Goal: Task Accomplishment & Management: Use online tool/utility

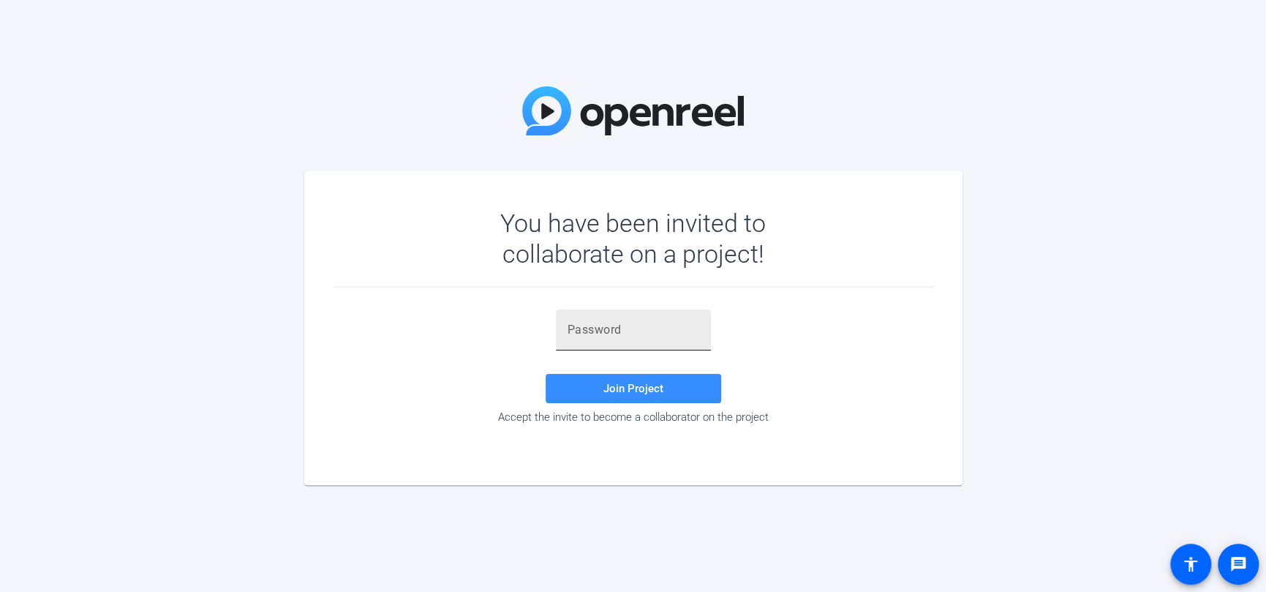
drag, startPoint x: 560, startPoint y: 333, endPoint x: 571, endPoint y: 333, distance: 11.7
click at [560, 333] on div at bounding box center [633, 329] width 155 height 41
paste input "Y;KkwS"
type input "Y;KkwS"
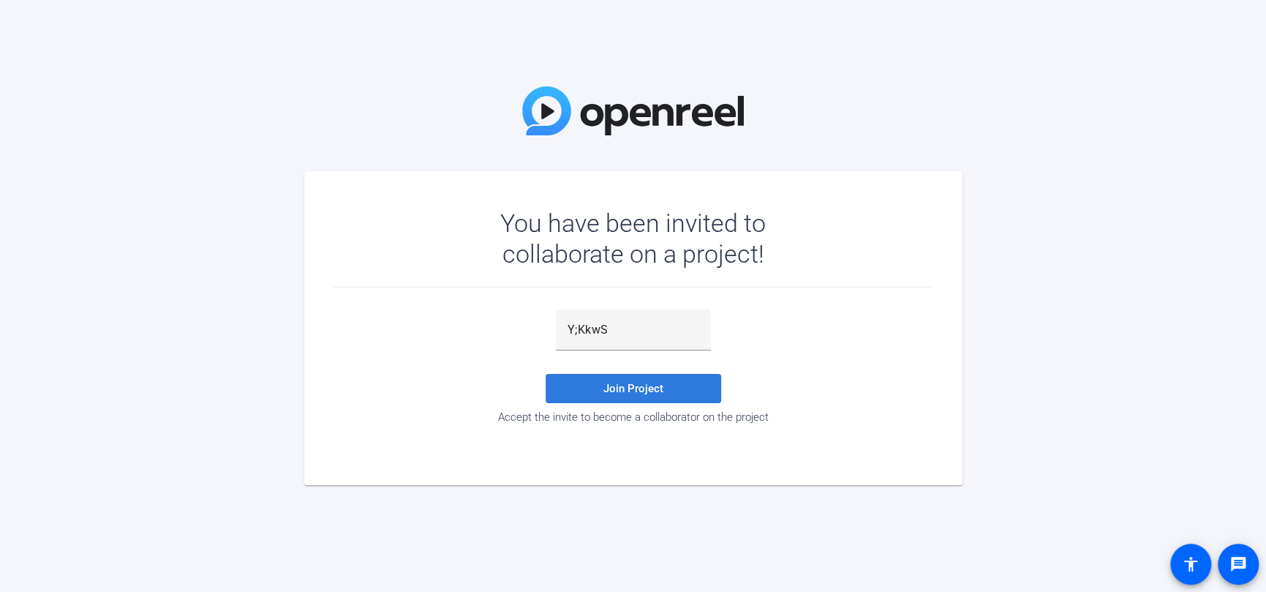
click at [634, 386] on span "Join Project" at bounding box center [634, 388] width 60 height 13
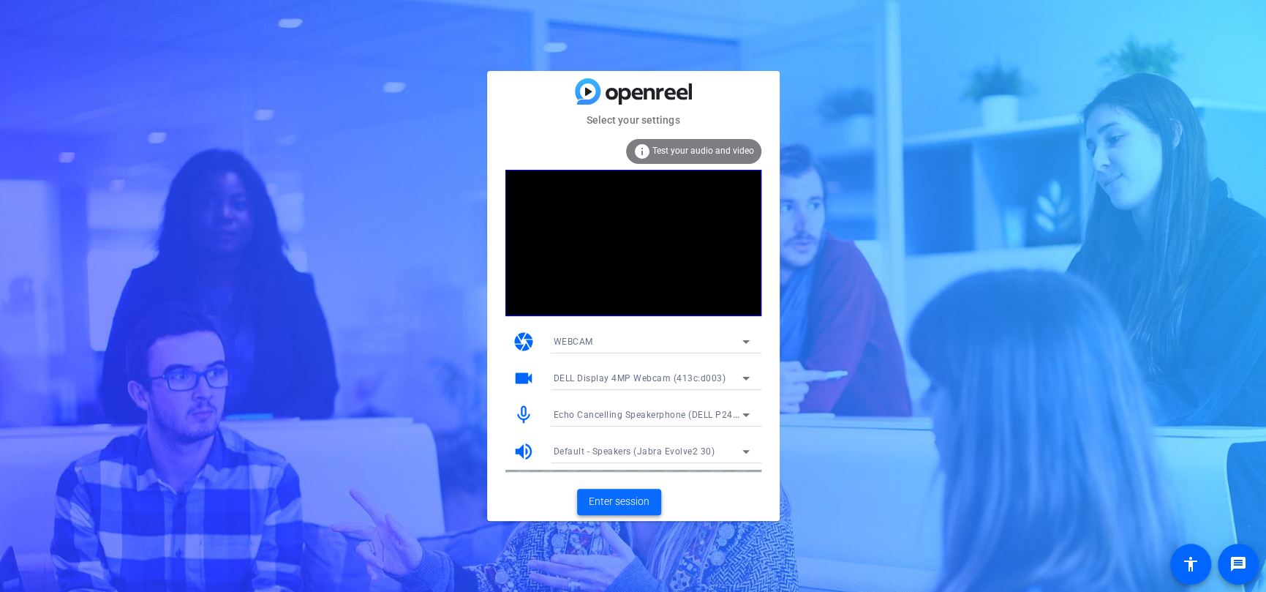
click at [609, 494] on span "Enter session" at bounding box center [619, 501] width 61 height 15
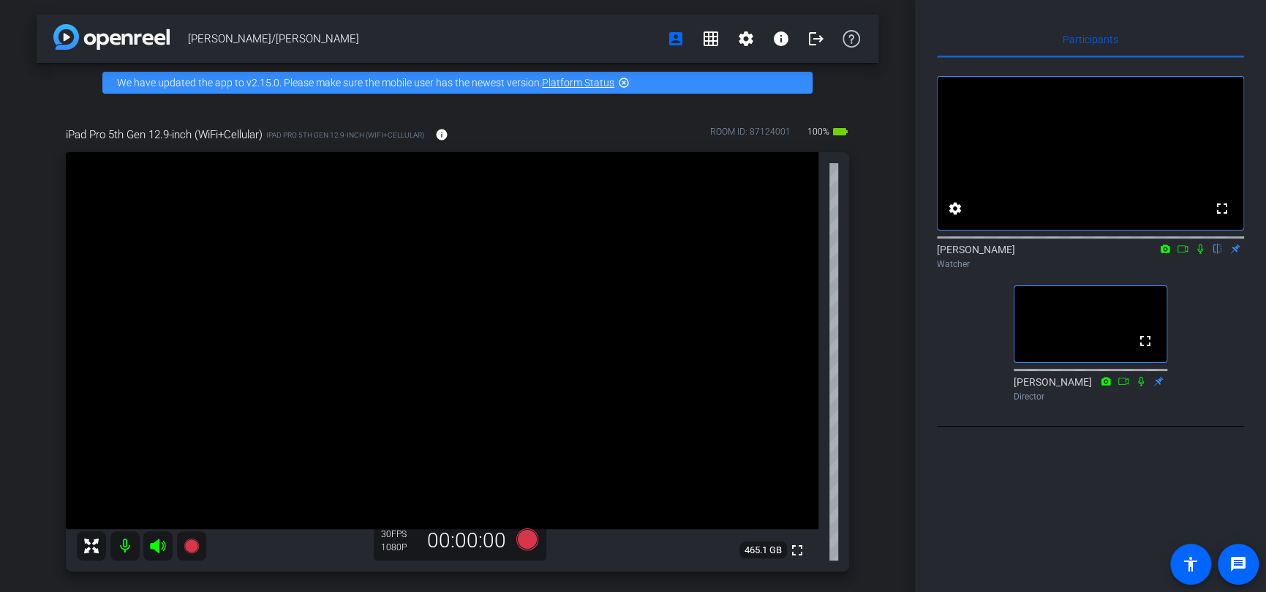
click at [1202, 254] on icon at bounding box center [1201, 249] width 12 height 10
click at [1198, 254] on icon at bounding box center [1201, 249] width 12 height 10
click at [1199, 254] on icon at bounding box center [1201, 249] width 12 height 10
click at [1198, 254] on icon at bounding box center [1201, 249] width 8 height 10
click at [1198, 254] on icon at bounding box center [1201, 249] width 6 height 10
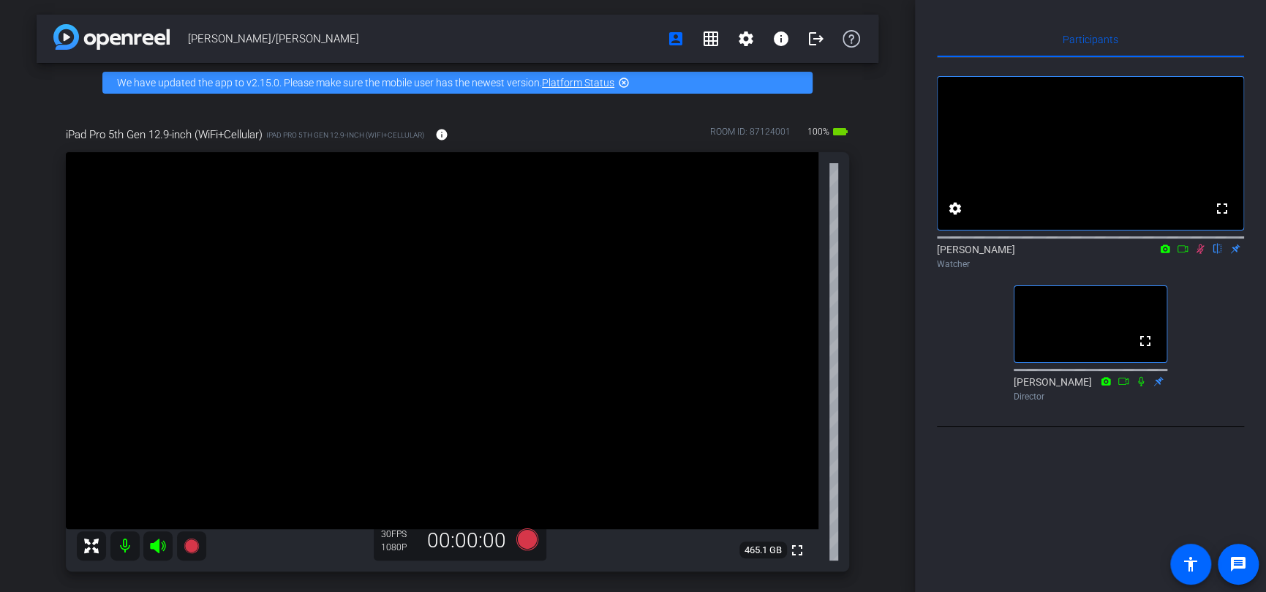
click at [1165, 254] on icon at bounding box center [1166, 249] width 12 height 10
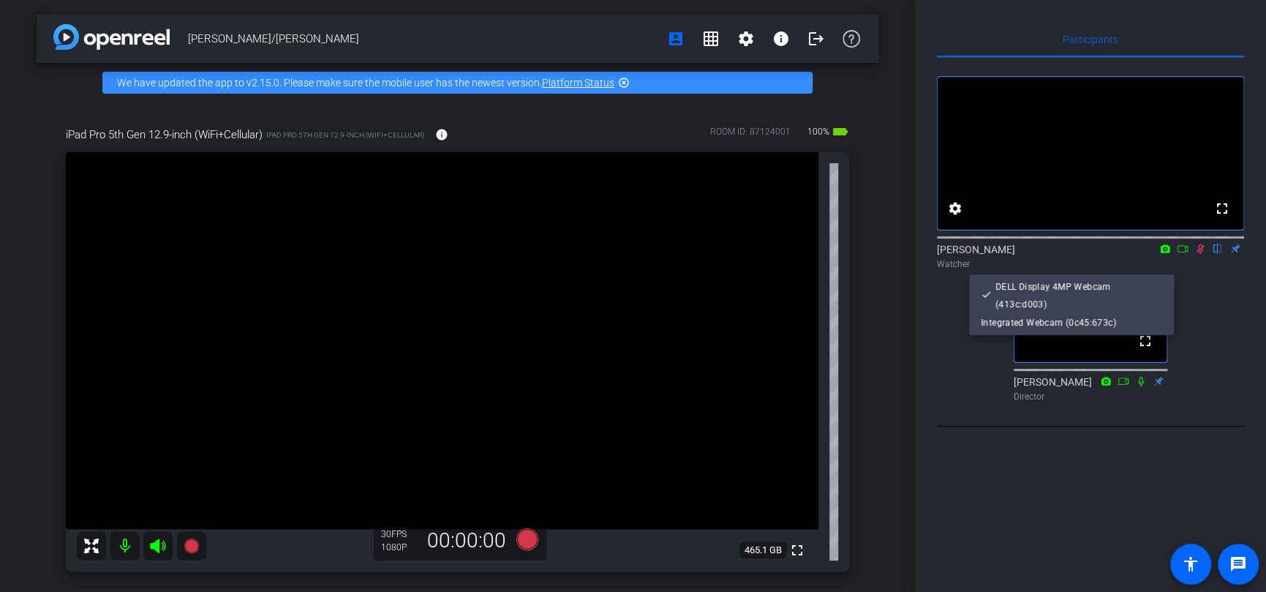
click at [1164, 265] on div at bounding box center [633, 296] width 1266 height 592
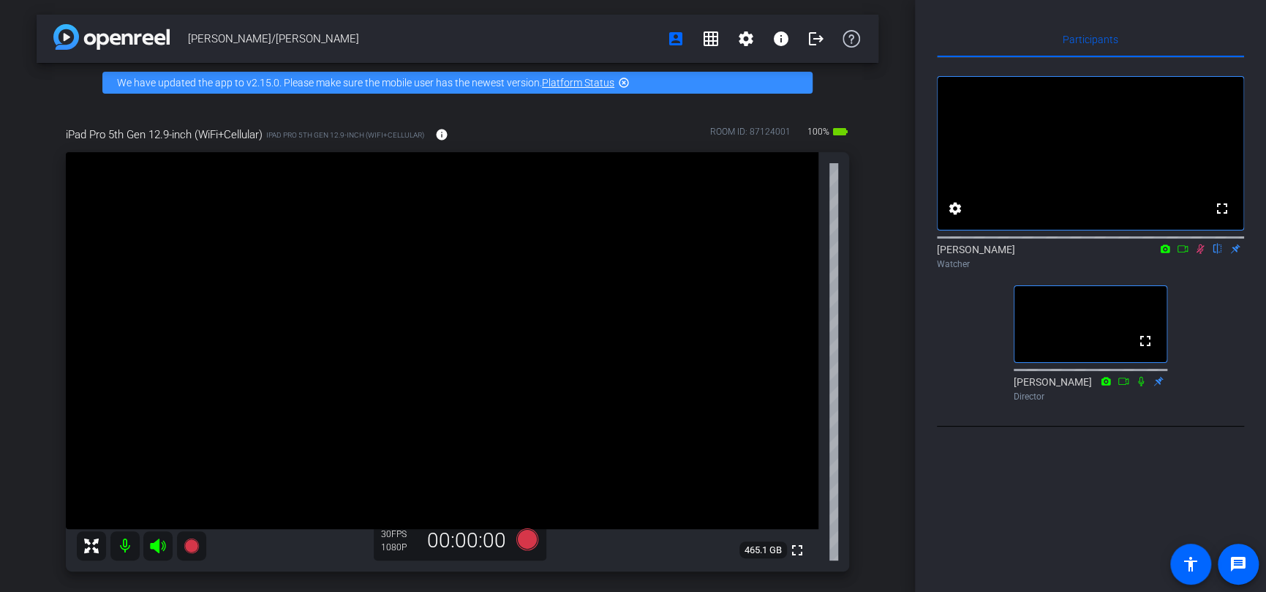
click at [1182, 254] on icon at bounding box center [1183, 249] width 12 height 10
click at [1217, 254] on icon at bounding box center [1218, 249] width 8 height 10
click at [1202, 254] on icon at bounding box center [1201, 249] width 12 height 10
click at [1198, 254] on icon at bounding box center [1201, 249] width 12 height 10
click at [1200, 254] on icon at bounding box center [1201, 249] width 8 height 10
